Goal: Communication & Community: Share content

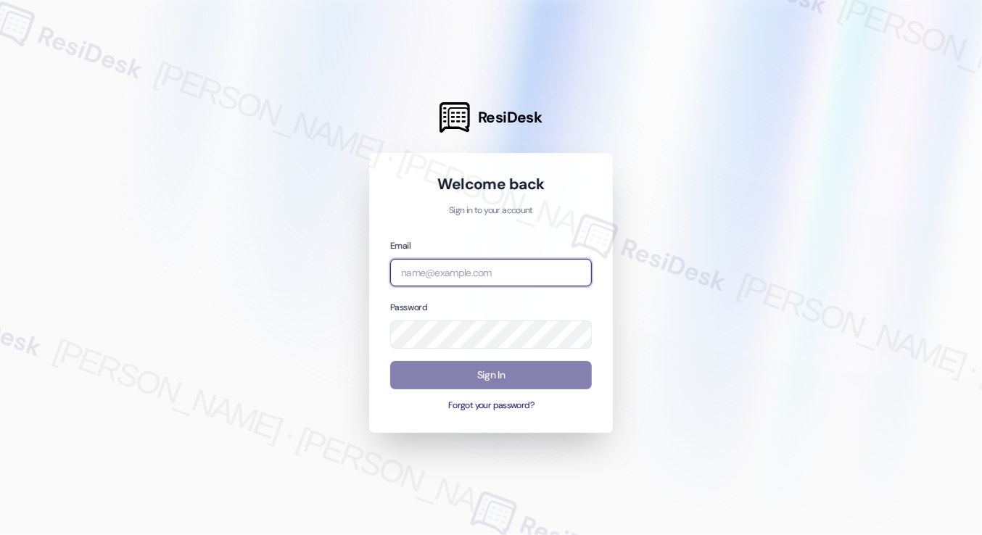
click at [458, 274] on input "email" at bounding box center [491, 273] width 202 height 28
type input "automated-surveys-kcb_lincoln-[PERSON_NAME].[PERSON_NAME]@kcb_[DOMAIN_NAME]"
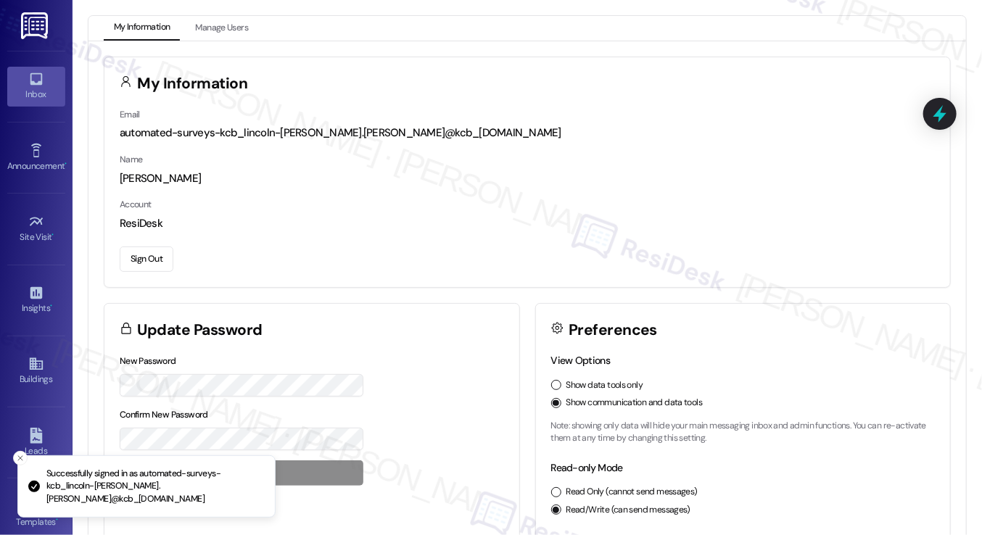
click at [44, 93] on div "Inbox" at bounding box center [36, 94] width 73 height 15
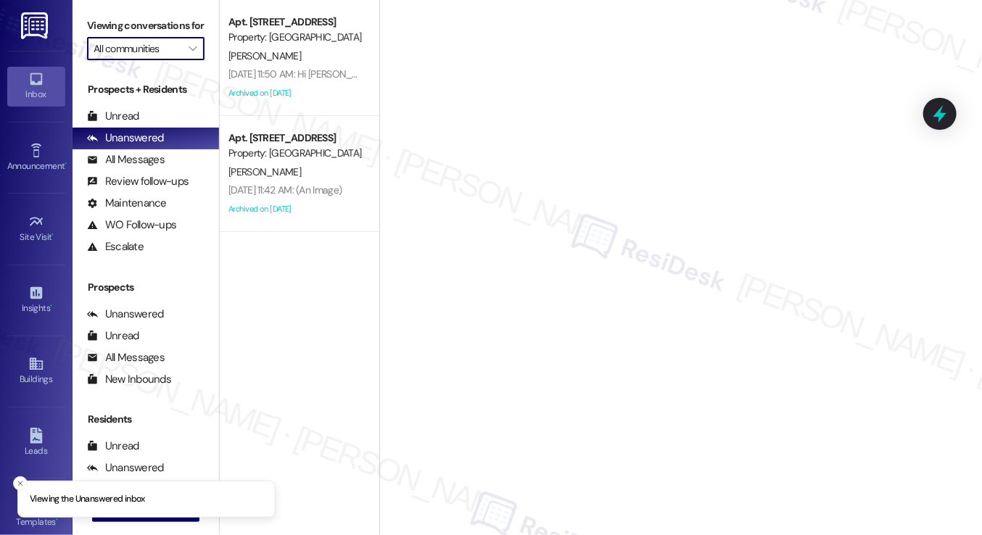
click at [178, 60] on input "All communities" at bounding box center [138, 48] width 88 height 23
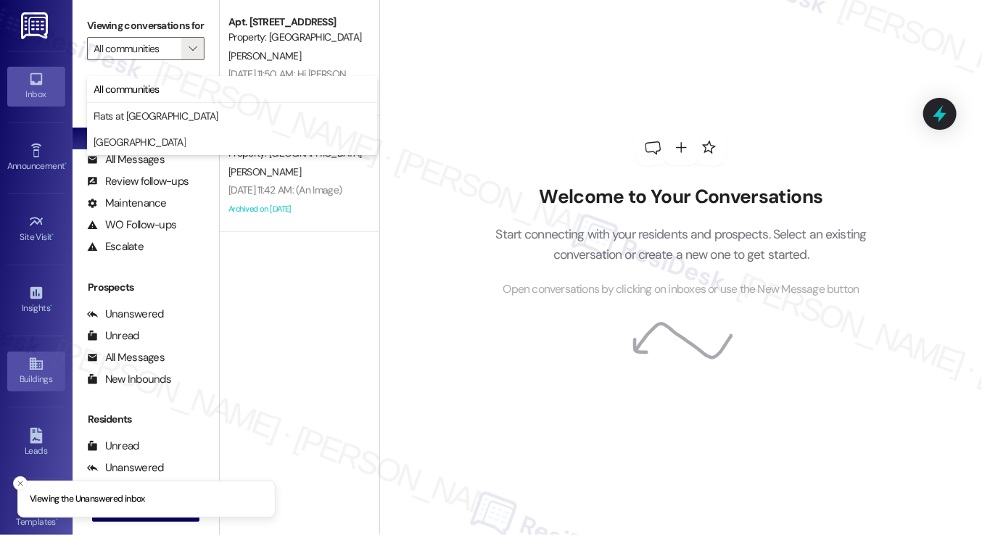
click at [38, 385] on link "Buildings" at bounding box center [36, 371] width 58 height 39
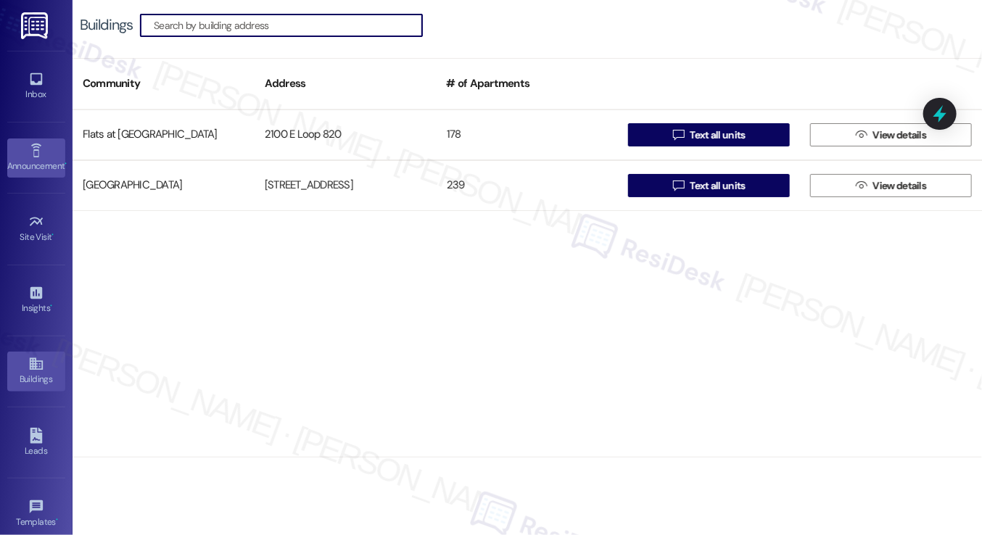
click at [33, 162] on div "Announcement •" at bounding box center [36, 166] width 73 height 15
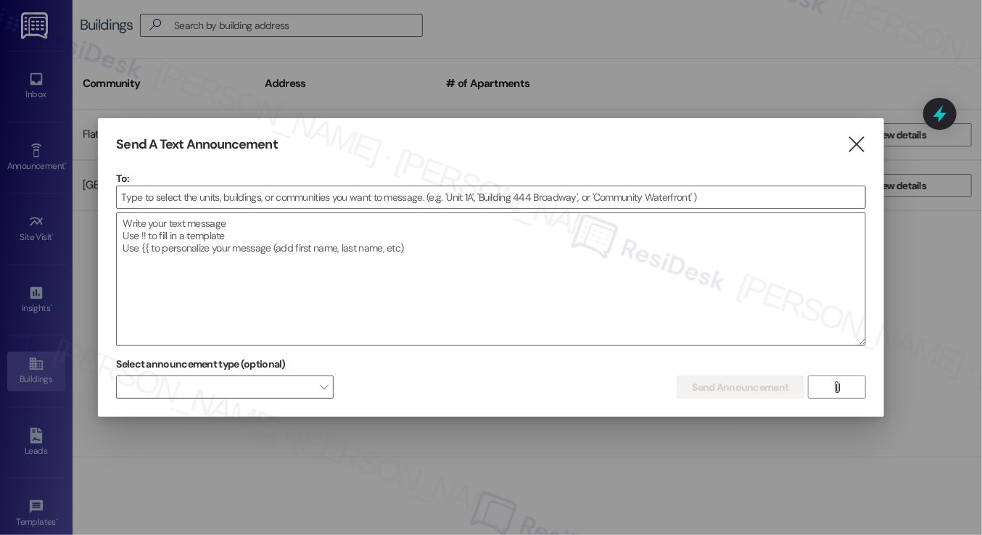
click at [42, 92] on div at bounding box center [491, 267] width 982 height 535
click at [862, 141] on icon "" at bounding box center [856, 144] width 20 height 15
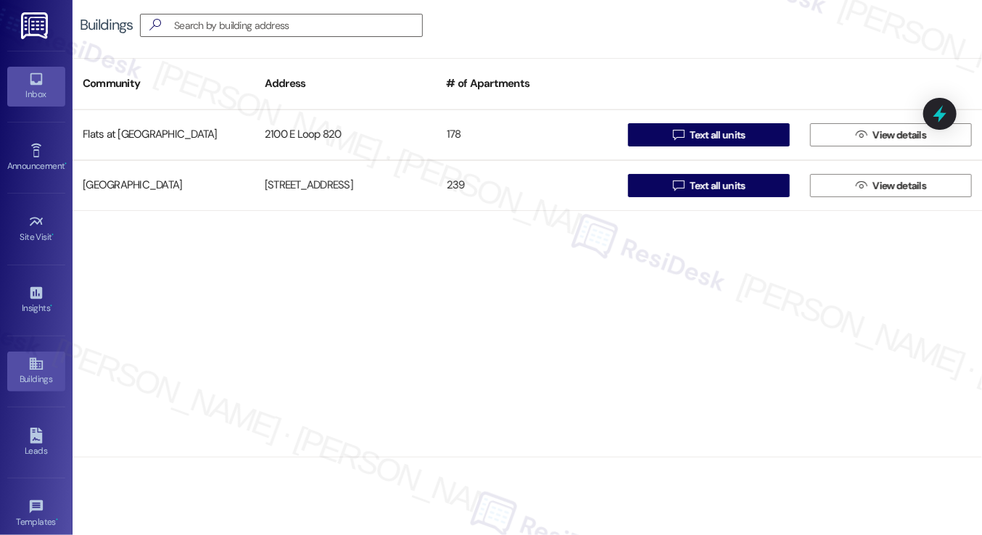
click at [49, 92] on div "Inbox" at bounding box center [36, 94] width 73 height 15
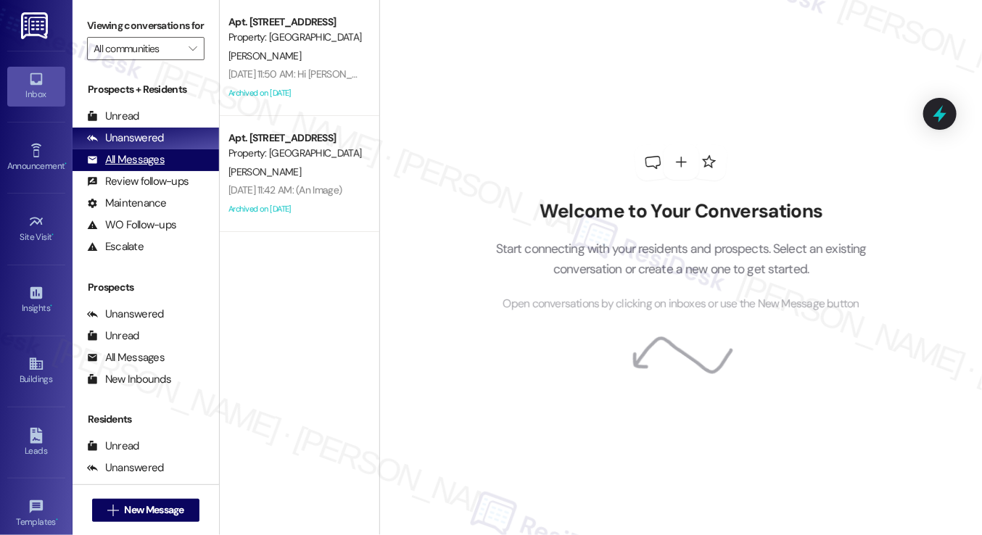
click at [135, 168] on div "All Messages" at bounding box center [126, 159] width 78 height 15
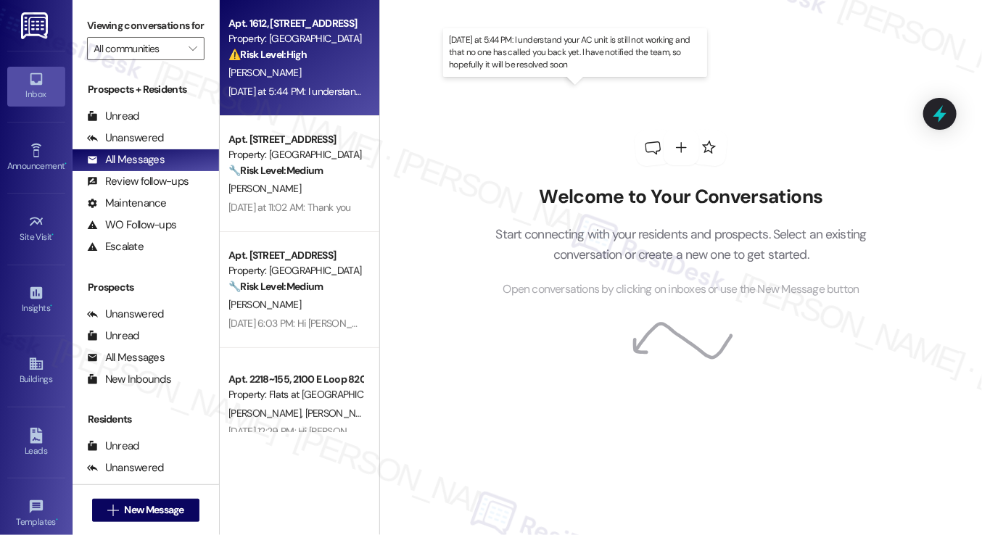
click at [310, 89] on div "[DATE] at 5:44 PM: I understand your AC unit is still not working and that no o…" at bounding box center [571, 91] width 687 height 13
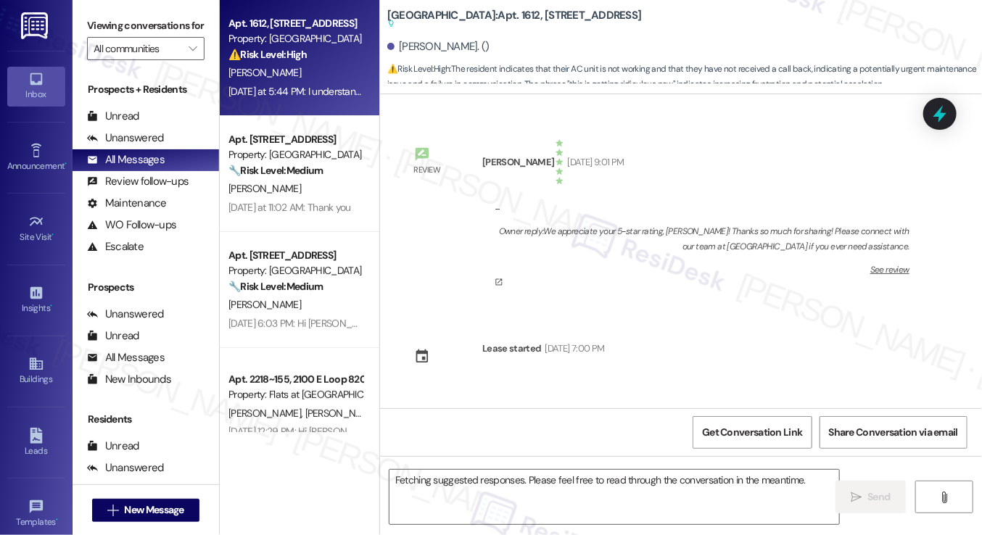
scroll to position [8162, 0]
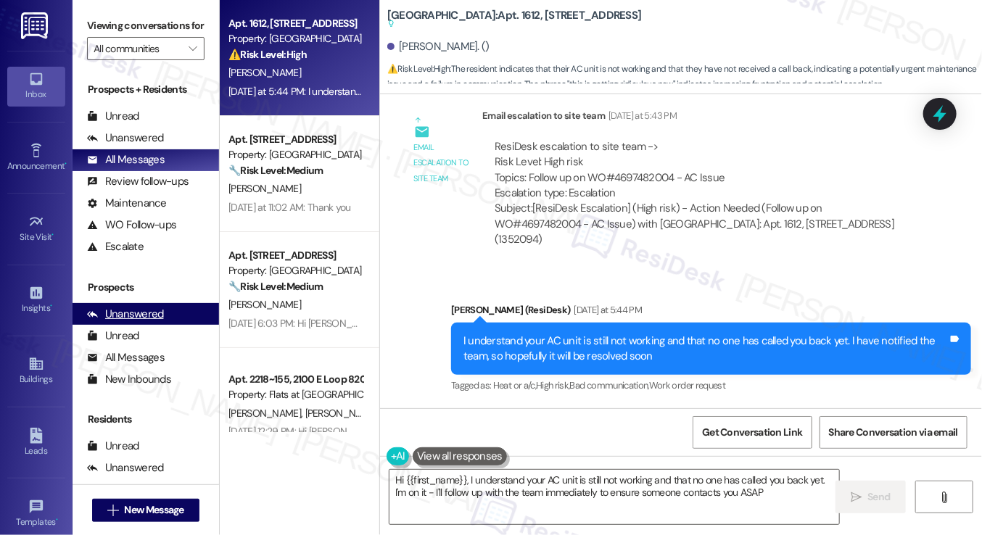
type textarea "Hi {{first_name}}, I understand your AC unit is still not working and that no o…"
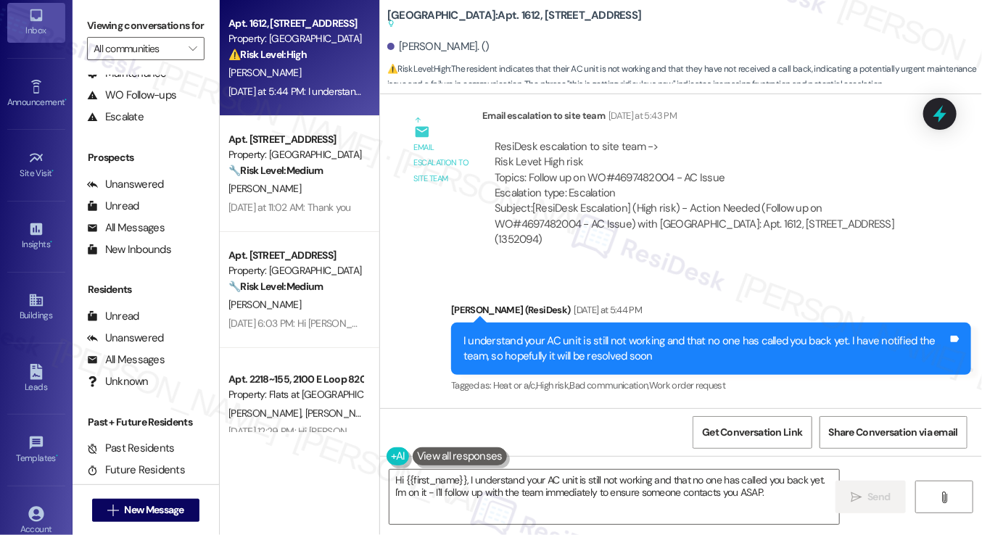
scroll to position [0, 0]
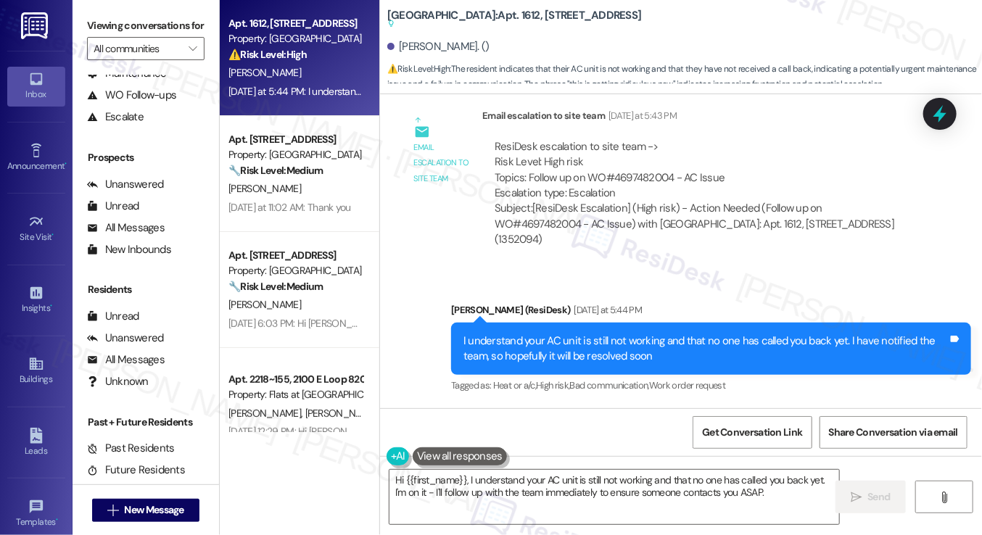
click at [14, 391] on div "Buildings Go to Buildings" at bounding box center [36, 371] width 58 height 71
click at [20, 376] on div "Buildings" at bounding box center [36, 379] width 73 height 15
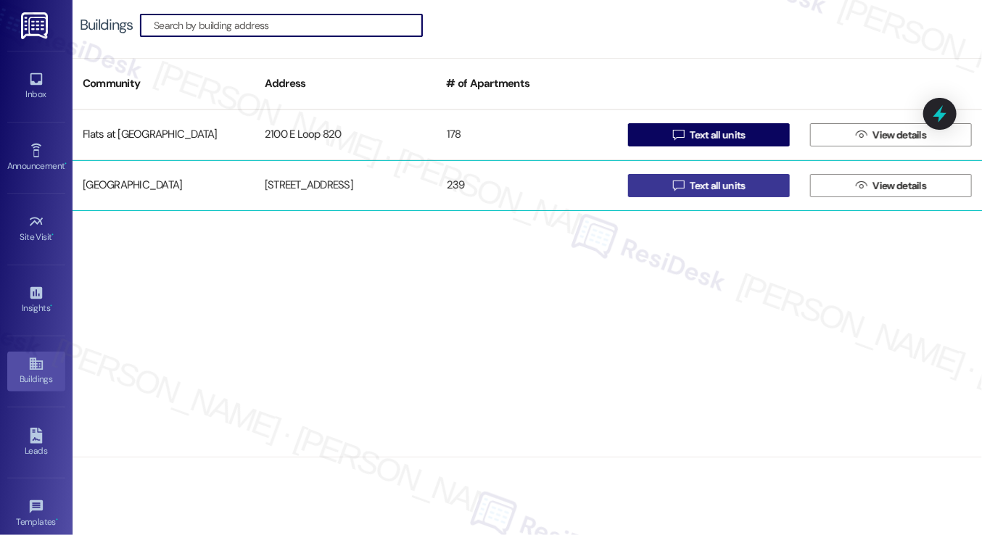
click at [695, 180] on span "Text all units" at bounding box center [717, 185] width 55 height 15
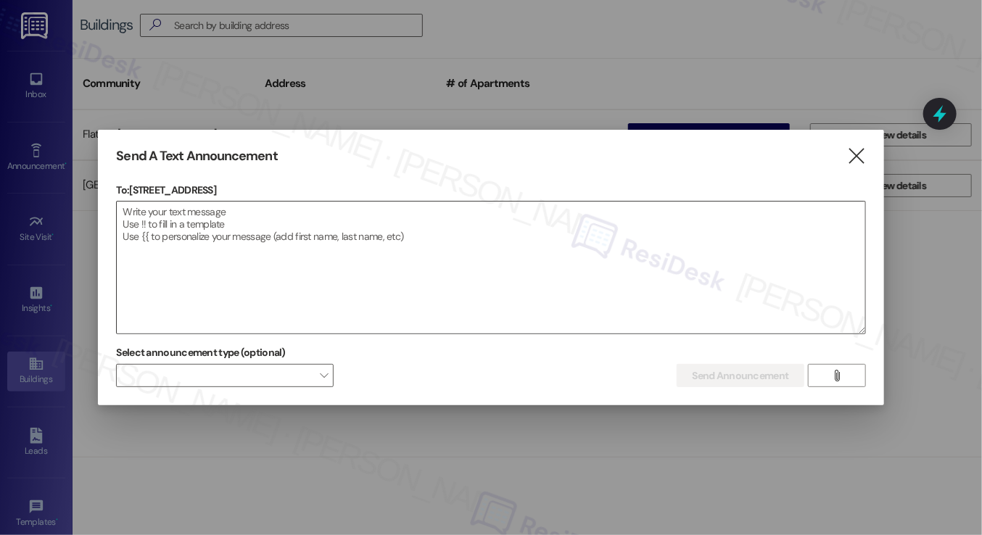
click at [373, 227] on textarea at bounding box center [491, 268] width 748 height 132
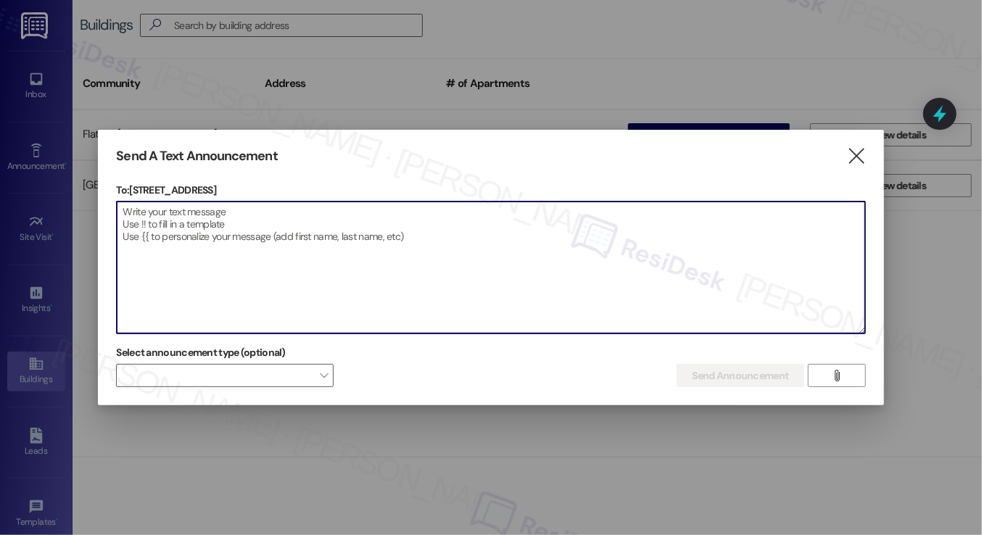
paste textarea "Attention Residents: Please remove all non-patio furniture and unauthorized ite…"
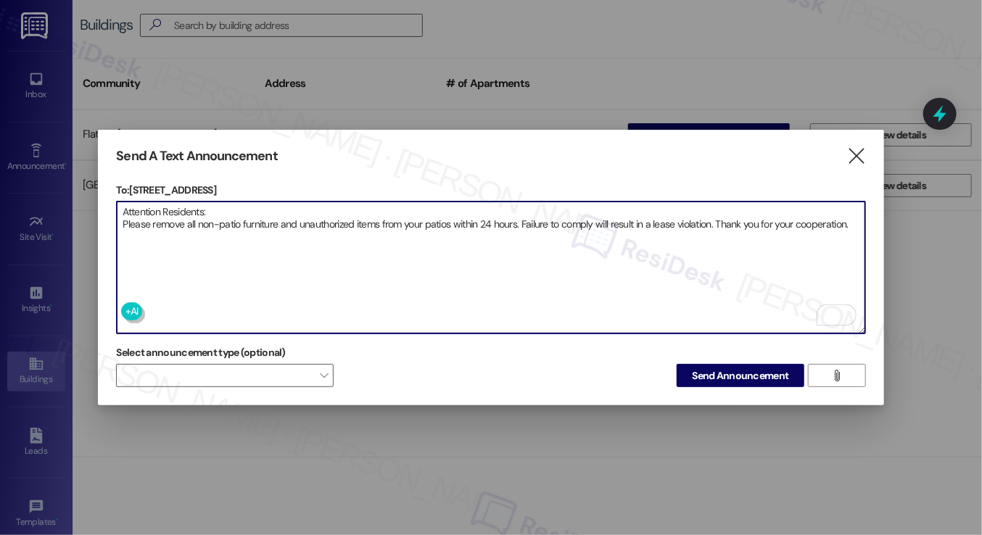
click at [598, 240] on textarea "Attention Residents: Please remove all non-patio furniture and unauthorized ite…" at bounding box center [491, 268] width 748 height 132
click at [352, 228] on textarea "Attention Residents: Please remove all non-patio furniture and unauthorized ite…" at bounding box center [491, 268] width 748 height 132
click at [390, 223] on textarea "Attention Residents: Please remove all non-patio furniture and unauthorized ite…" at bounding box center [491, 268] width 748 height 132
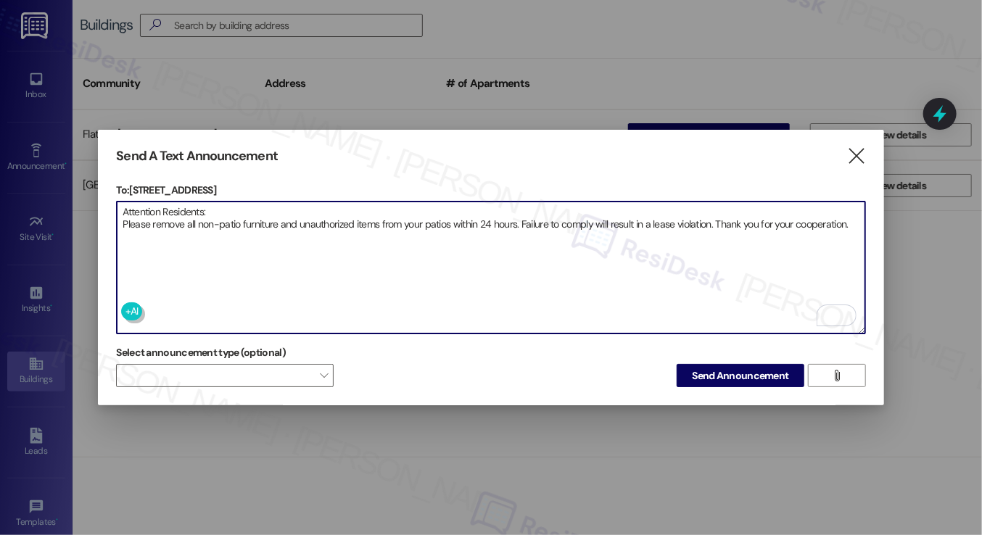
click at [345, 208] on textarea "Attention Residents: Please remove all non-patio furniture and unauthorized ite…" at bounding box center [491, 268] width 748 height 132
type textarea "Attention Residents: Please remove all non-patio furniture and unauthorized ite…"
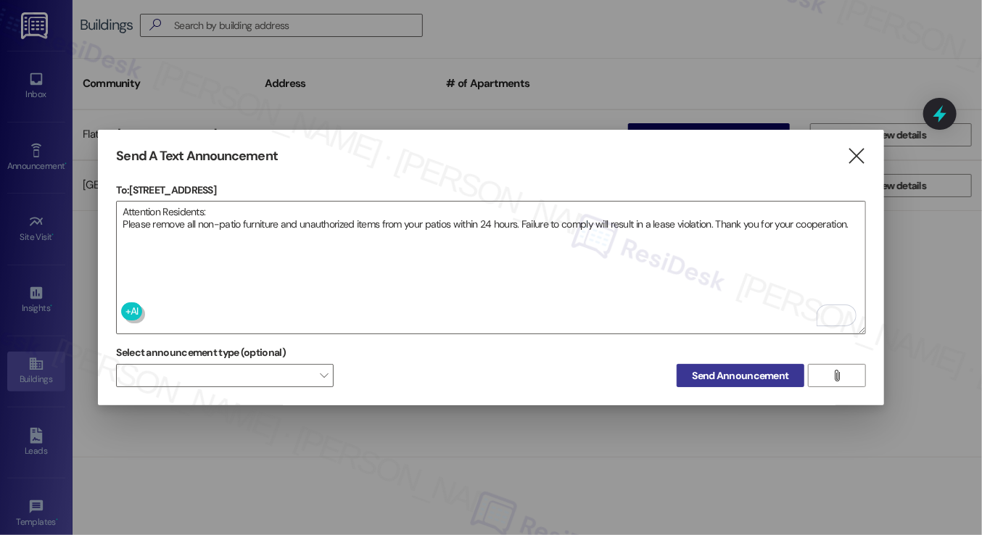
click at [712, 368] on span "Send Announcement" at bounding box center [740, 375] width 96 height 15
